Goal: Information Seeking & Learning: Learn about a topic

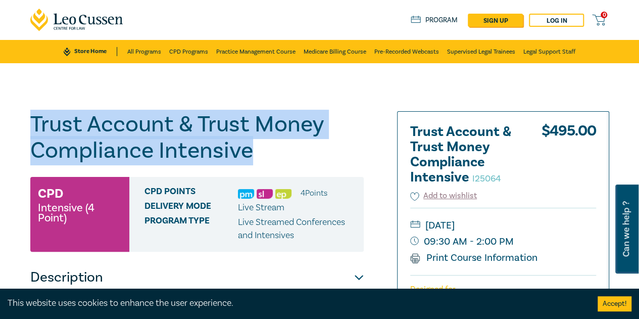
drag, startPoint x: 253, startPoint y: 155, endPoint x: 31, endPoint y: 132, distance: 222.4
click at [31, 132] on h1 "Trust Account & Trust Money Compliance Intensive I25064" at bounding box center [196, 137] width 333 height 53
drag, startPoint x: 78, startPoint y: 135, endPoint x: 366, endPoint y: 121, distance: 288.8
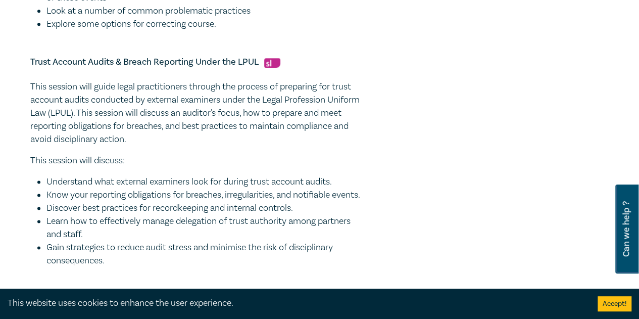
scroll to position [556, 0]
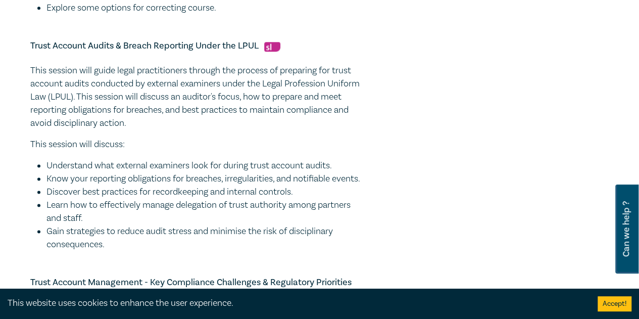
drag, startPoint x: 111, startPoint y: 257, endPoint x: 28, endPoint y: 46, distance: 226.7
click at [28, 46] on div "Trust Account & Trust Money Compliance Intensive I25064 CPD Intensive (4 Point)…" at bounding box center [221, 154] width 394 height 1199
copy div "Trust Account Audits & Breach Reporting Under the LPUL This session will guide …"
click at [487, 169] on div at bounding box center [516, 154] width 197 height 1199
click at [344, 166] on li "Understand what external examiners look for during trust account audits." at bounding box center [204, 165] width 317 height 13
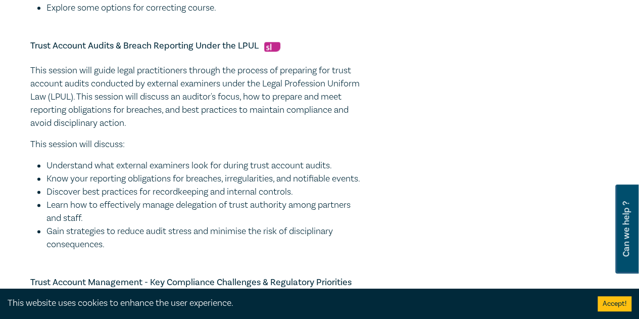
click at [236, 164] on li "Understand what external examiners look for during trust account audits." at bounding box center [204, 165] width 317 height 13
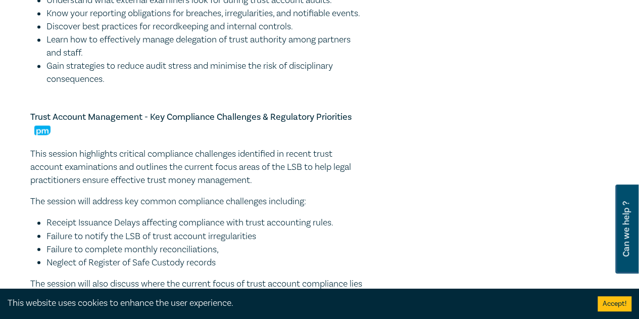
scroll to position [657, 0]
